Goal: Task Accomplishment & Management: Manage account settings

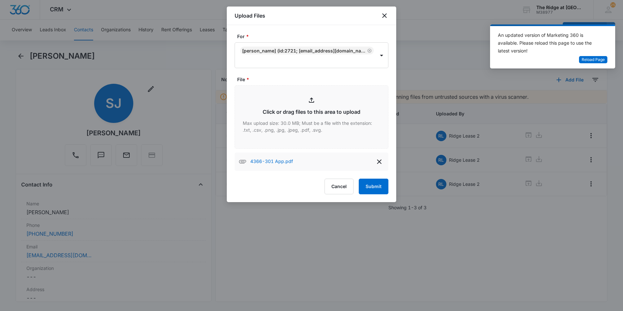
scroll to position [1418, 0]
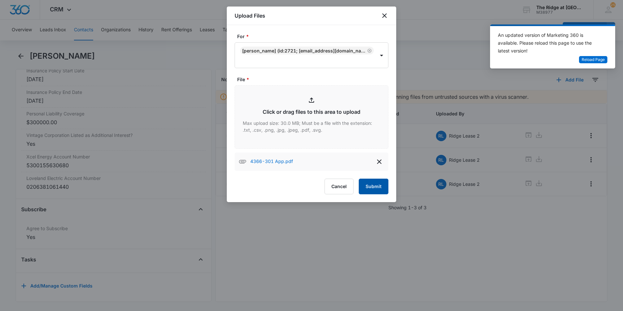
click at [378, 181] on button "Submit" at bounding box center [373, 186] width 30 height 16
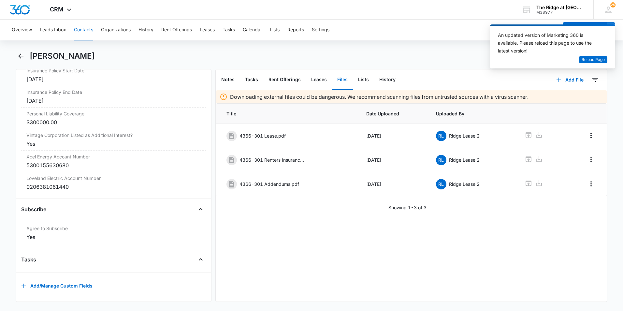
click at [83, 22] on button "Contacts" at bounding box center [83, 30] width 19 height 21
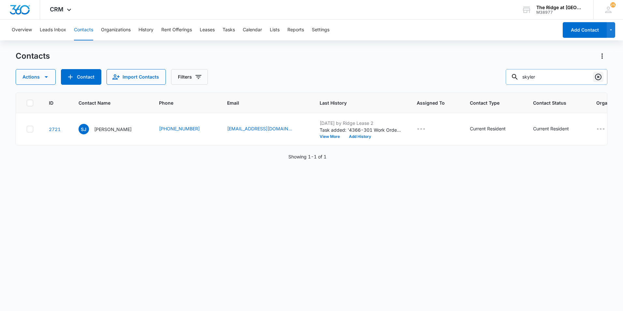
click at [598, 74] on icon "Clear" at bounding box center [598, 77] width 7 height 7
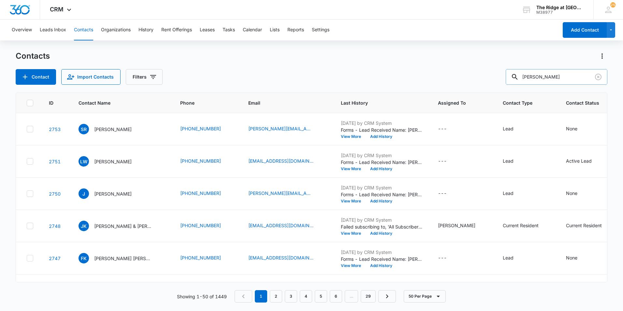
type input "christina"
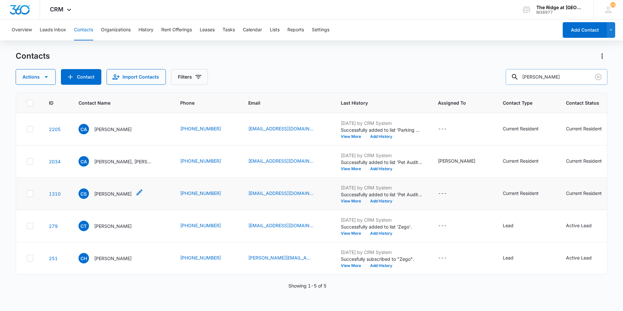
click at [118, 191] on p "Christina Schloss" at bounding box center [112, 193] width 37 height 7
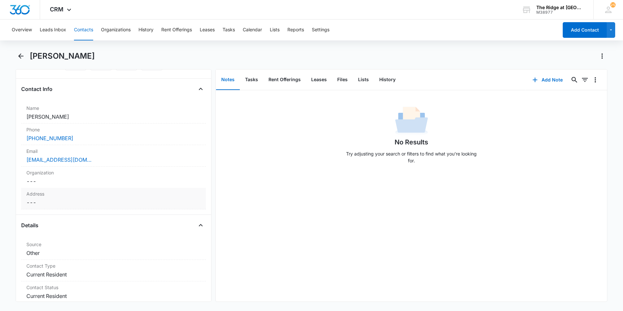
scroll to position [98, 0]
click at [109, 158] on div "christinaschloss64@gmail.com" at bounding box center [113, 157] width 174 height 8
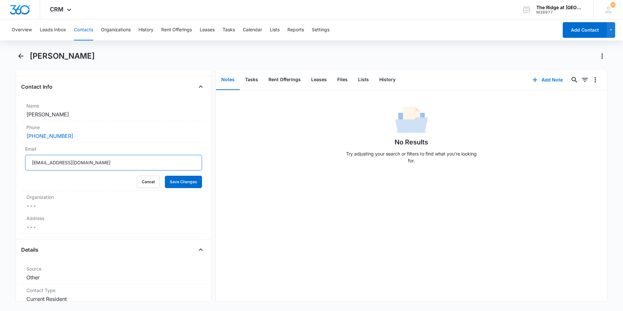
drag, startPoint x: 104, startPoint y: 161, endPoint x: 13, endPoint y: 164, distance: 90.9
click at [13, 164] on main "Christina Schloss Remove CS Christina Schloss Contact Info Name Cancel Save Cha…" at bounding box center [311, 180] width 623 height 259
click at [181, 185] on button "Save Changes" at bounding box center [183, 182] width 37 height 12
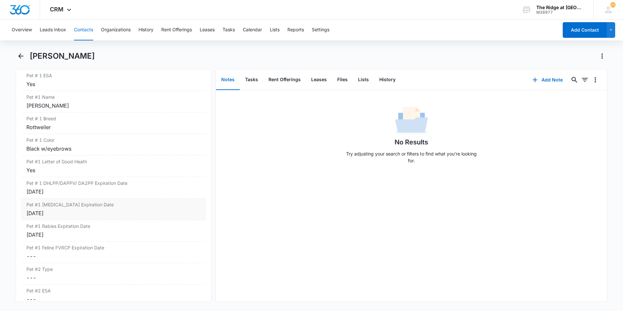
scroll to position [918, 0]
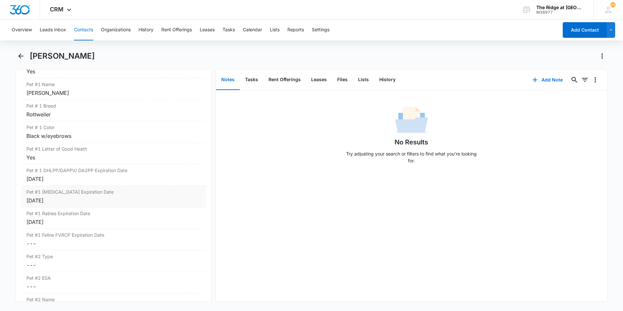
click at [90, 201] on div "Jul 9, 2025" at bounding box center [113, 200] width 174 height 8
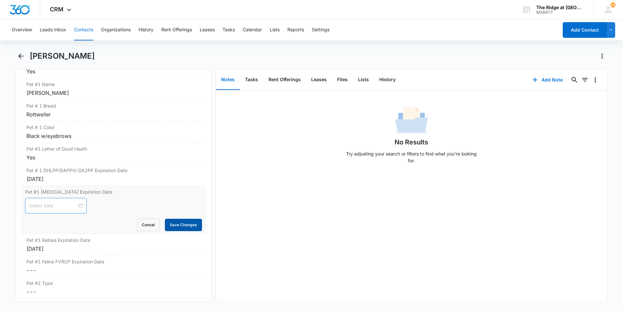
click at [172, 225] on button "Save Changes" at bounding box center [183, 224] width 37 height 12
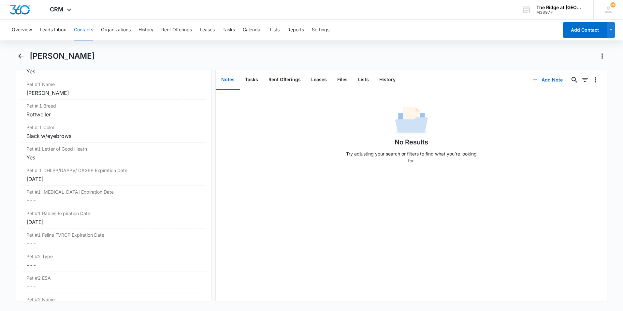
click at [86, 28] on button "Contacts" at bounding box center [83, 30] width 19 height 21
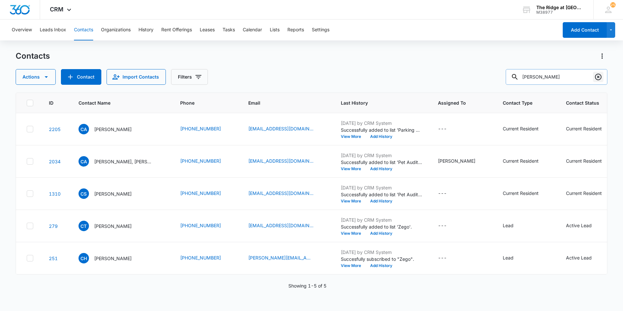
click at [598, 78] on icon "Clear" at bounding box center [598, 77] width 8 height 8
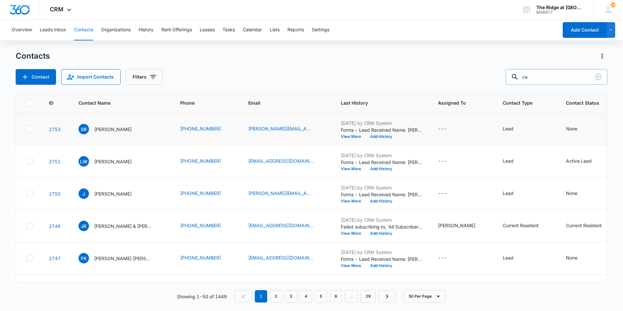
type input "c"
type input "charlene"
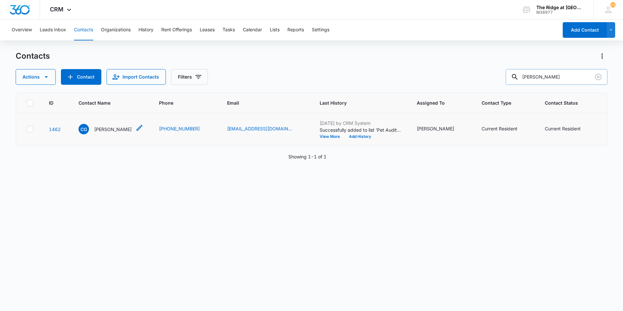
click at [120, 129] on p "Charlene Gabriel" at bounding box center [112, 129] width 37 height 7
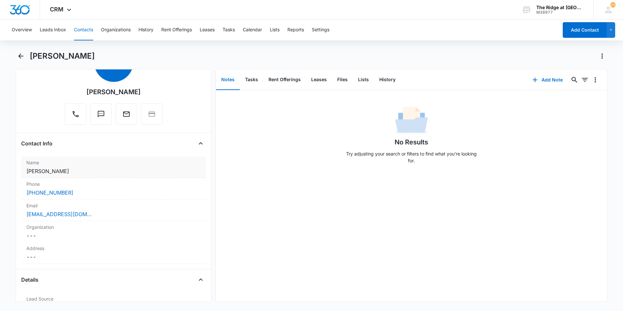
scroll to position [65, 0]
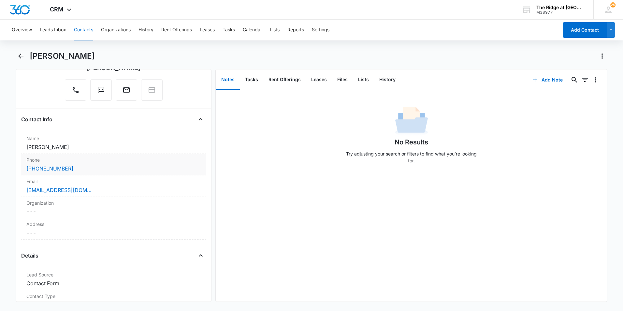
click at [95, 172] on div "(970) 581-6347" at bounding box center [113, 168] width 174 height 8
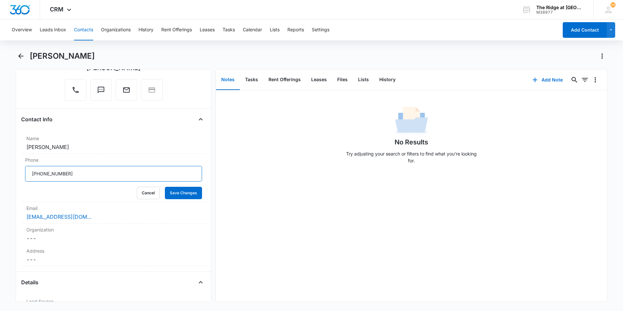
drag, startPoint x: 67, startPoint y: 174, endPoint x: -14, endPoint y: 175, distance: 81.1
click at [0, 175] on html "CRM Apps Reputation Websites Forms CRM Email Social Content Ads Intelligence Fi…" at bounding box center [311, 155] width 623 height 311
type input "(970) 786-9964"
click at [190, 193] on button "Save Changes" at bounding box center [183, 193] width 37 height 12
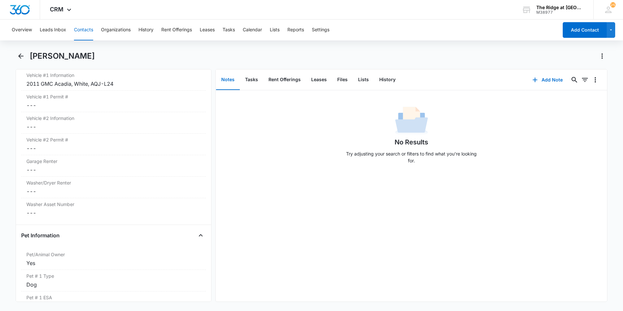
scroll to position [580, 0]
